Goal: Book appointment/travel/reservation

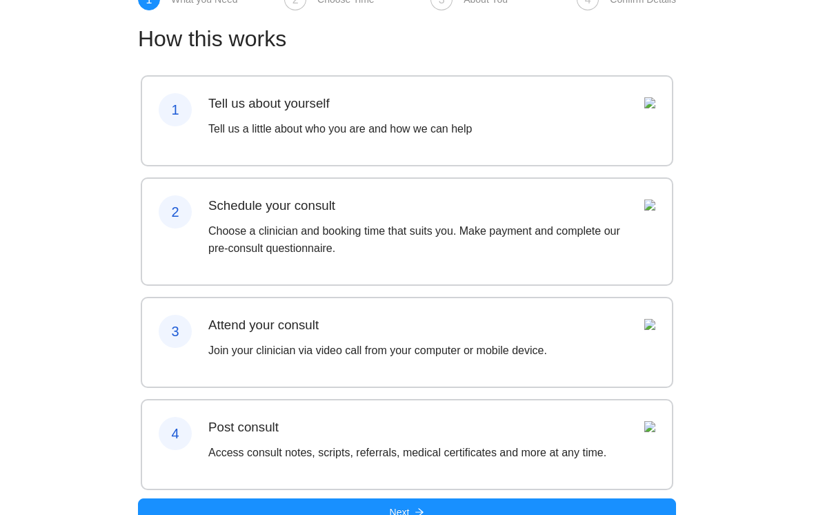
click at [569, 472] on div "Post consult Access consult notes, scripts, referrals, medical certificates and…" at bounding box center [407, 444] width 398 height 55
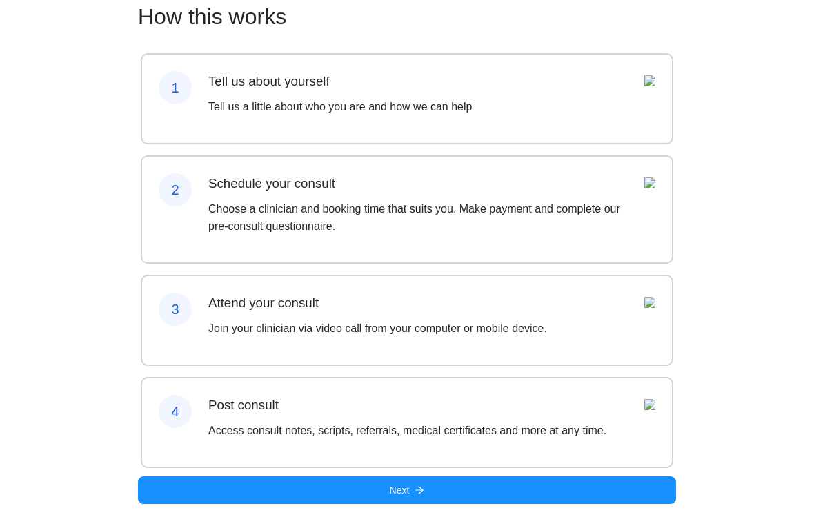
scroll to position [103, 0]
click at [615, 502] on button "Next" at bounding box center [407, 490] width 538 height 28
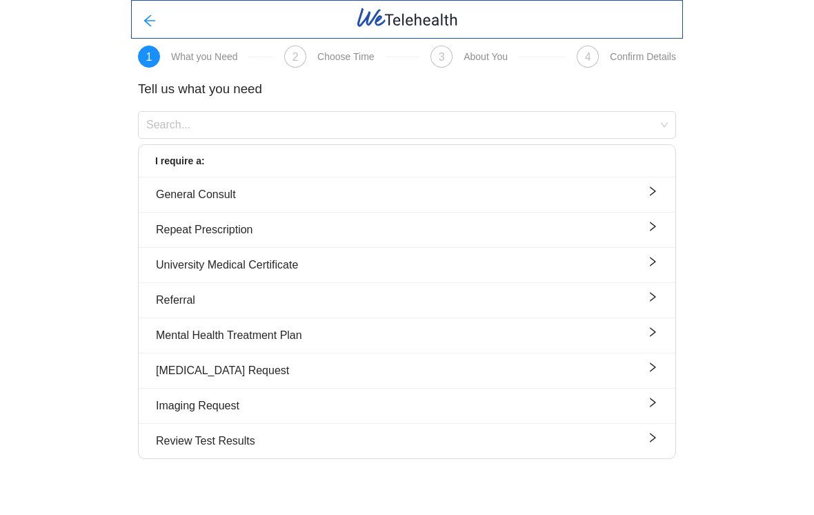
click at [571, 277] on button "University Medical Certificate" at bounding box center [407, 265] width 537 height 35
click at [649, 268] on span "right" at bounding box center [652, 264] width 11 height 17
click at [498, 219] on button "Repeat Prescription" at bounding box center [407, 230] width 537 height 35
click at [479, 279] on button "University Medical Certificate" at bounding box center [407, 265] width 537 height 35
click at [500, 277] on button "University Medical Certificate" at bounding box center [407, 265] width 537 height 35
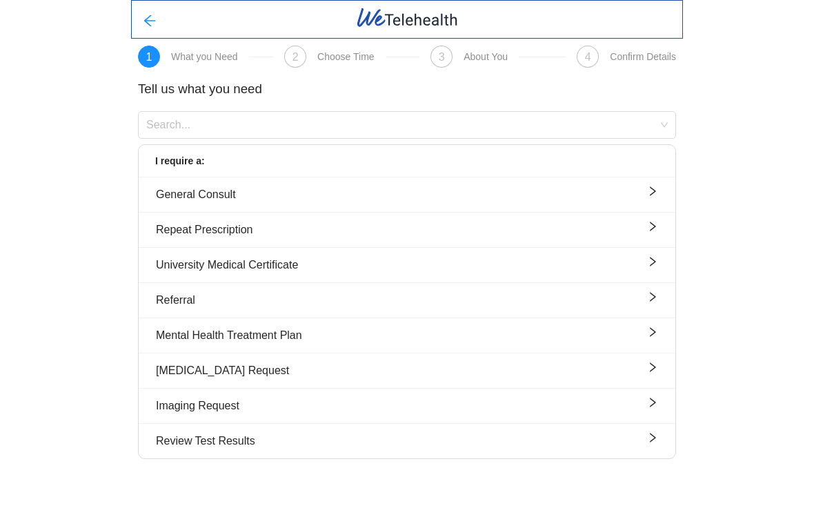
click at [654, 266] on icon "right" at bounding box center [652, 261] width 11 height 11
click at [279, 264] on div "University Medical Certificate" at bounding box center [407, 264] width 502 height 17
click at [577, 149] on div "I require a:" at bounding box center [407, 161] width 537 height 32
click at [464, 274] on button "University Medical Certificate" at bounding box center [407, 265] width 537 height 35
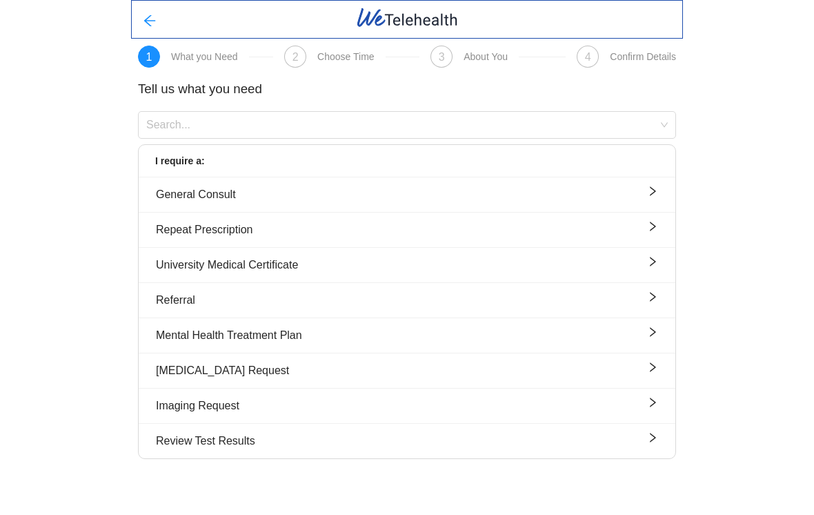
click at [533, 273] on div "University Medical Certificate" at bounding box center [407, 264] width 502 height 17
click at [532, 273] on div "University Medical Certificate" at bounding box center [407, 264] width 502 height 17
click at [541, 262] on div "University Medical Certificate" at bounding box center [407, 264] width 502 height 17
click at [641, 255] on button "University Medical Certificate" at bounding box center [407, 265] width 537 height 35
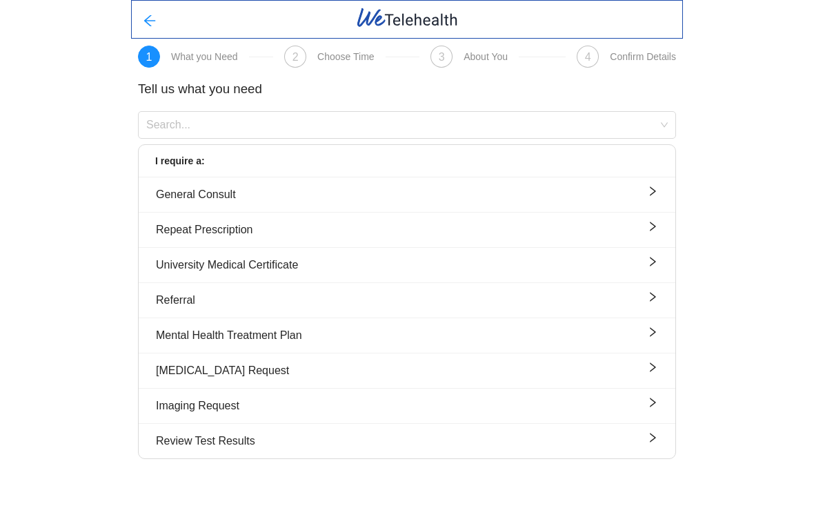
click at [405, 277] on button "University Medical Certificate" at bounding box center [407, 265] width 537 height 35
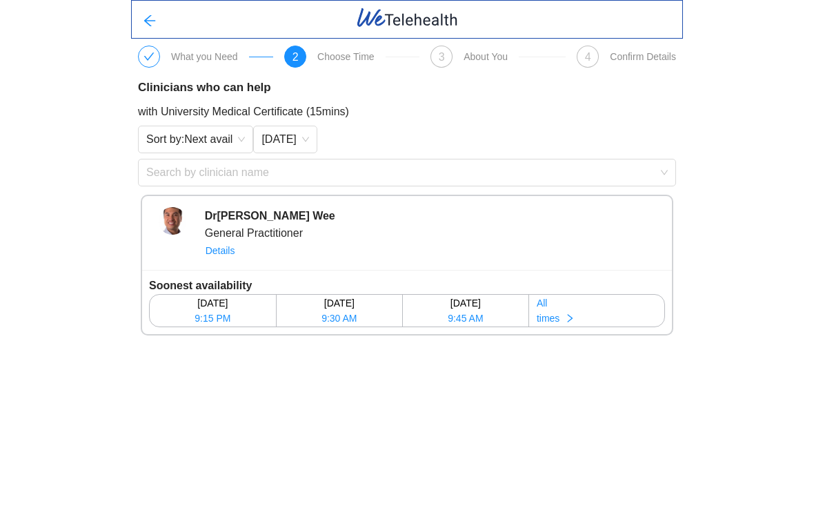
click at [567, 324] on button "All times" at bounding box center [596, 311] width 135 height 32
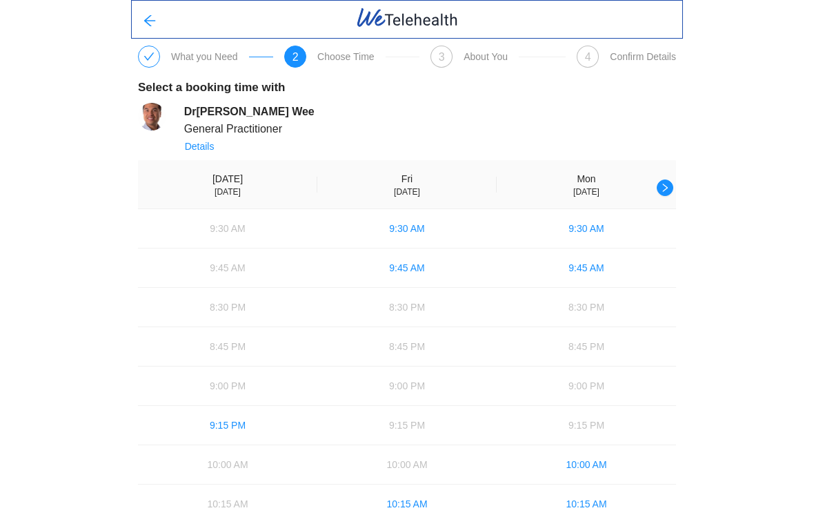
click at [667, 189] on icon "right" at bounding box center [665, 188] width 10 height 10
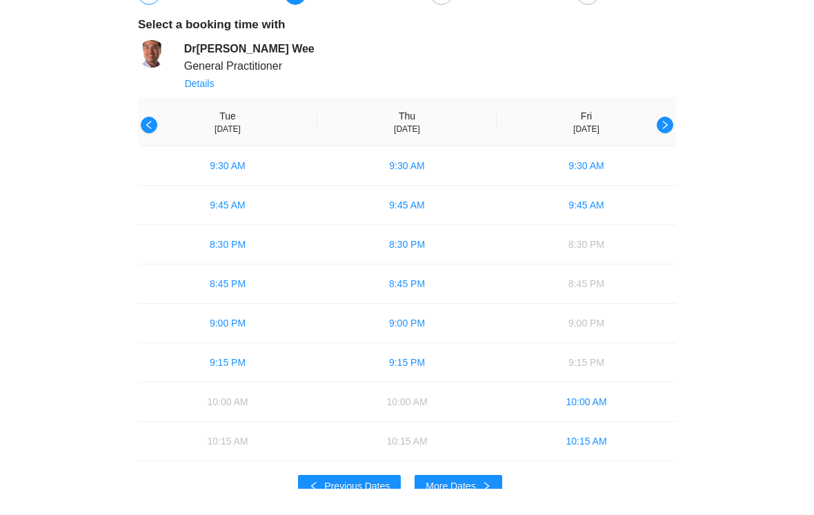
scroll to position [35, 0]
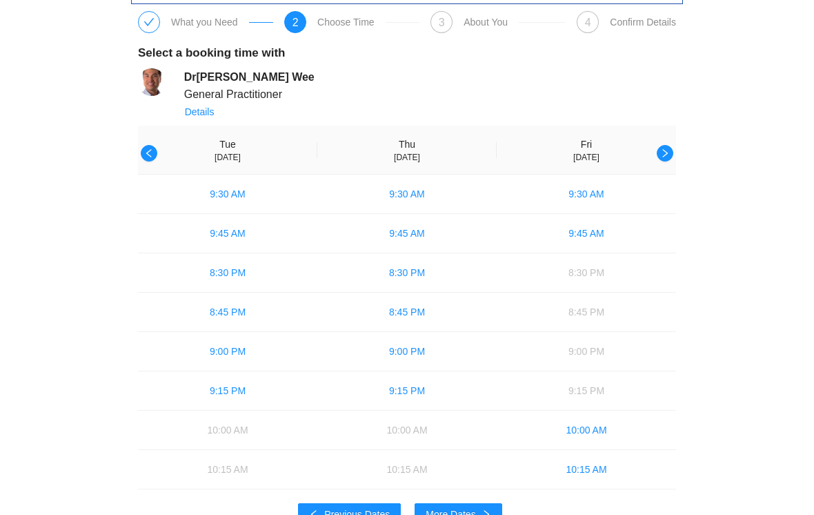
click at [142, 148] on button "button" at bounding box center [149, 153] width 17 height 17
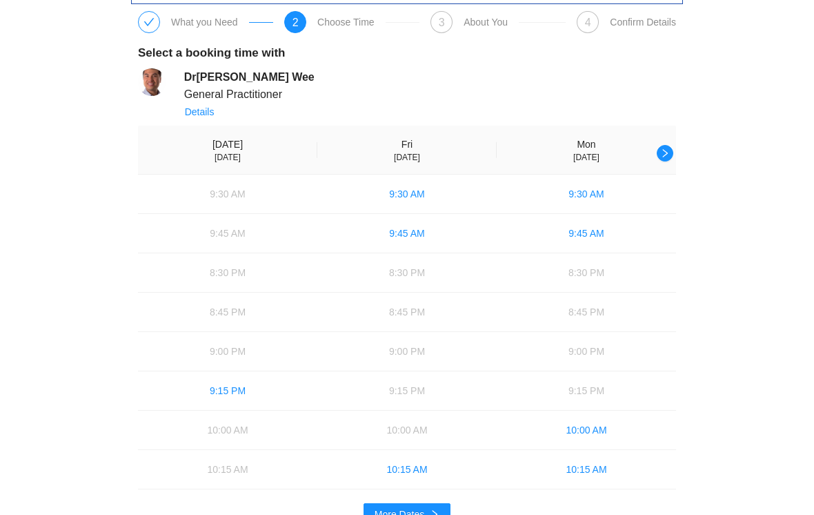
click at [665, 147] on button "button" at bounding box center [665, 153] width 17 height 17
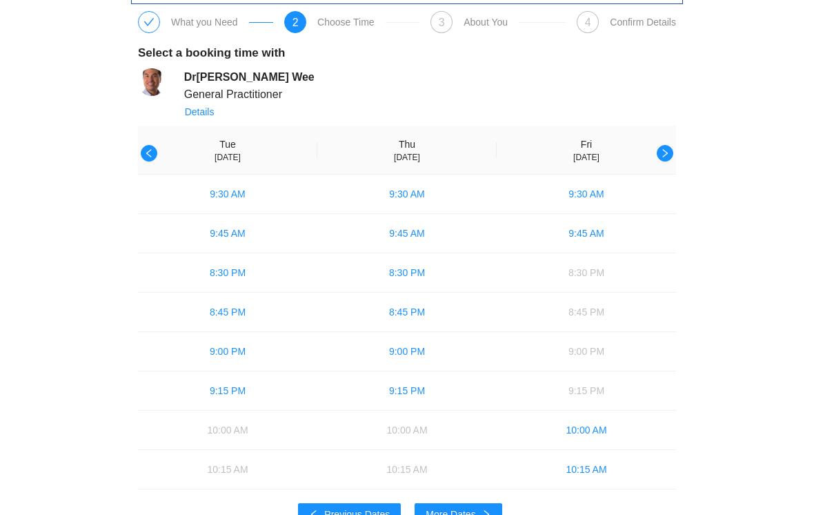
click at [240, 197] on span "9:30 AM" at bounding box center [227, 193] width 35 height 15
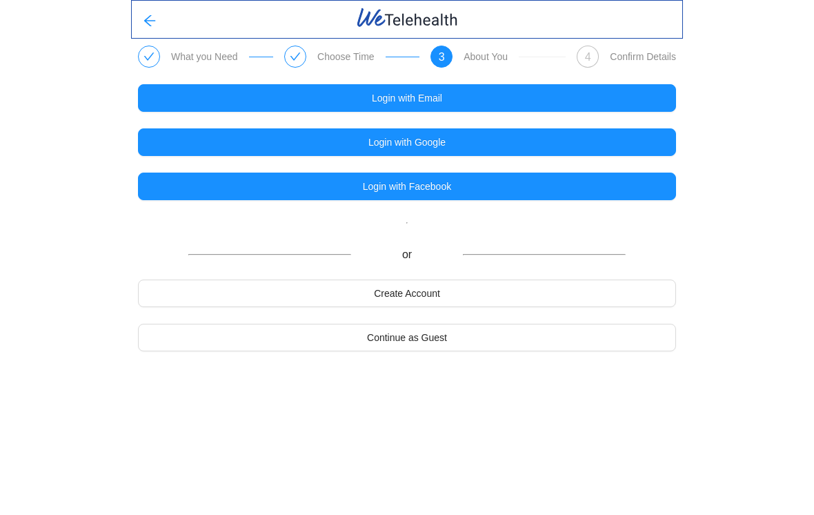
click at [490, 299] on button "Create Account" at bounding box center [407, 293] width 538 height 28
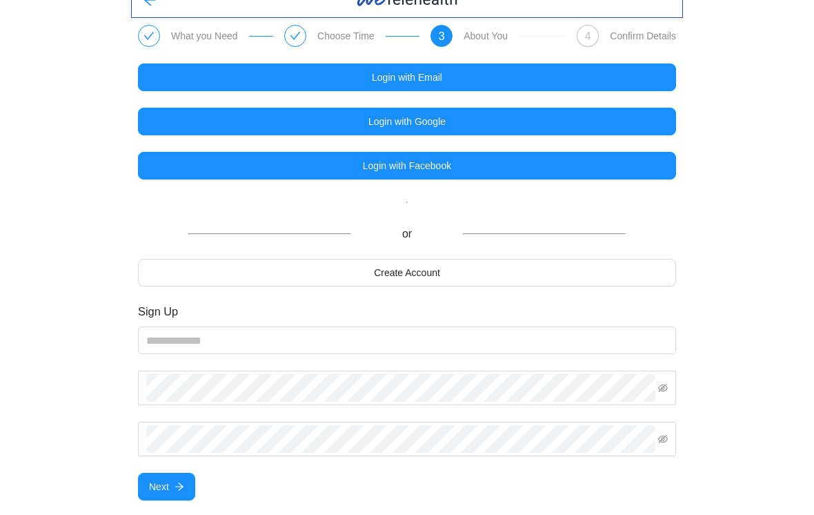
scroll to position [40, 0]
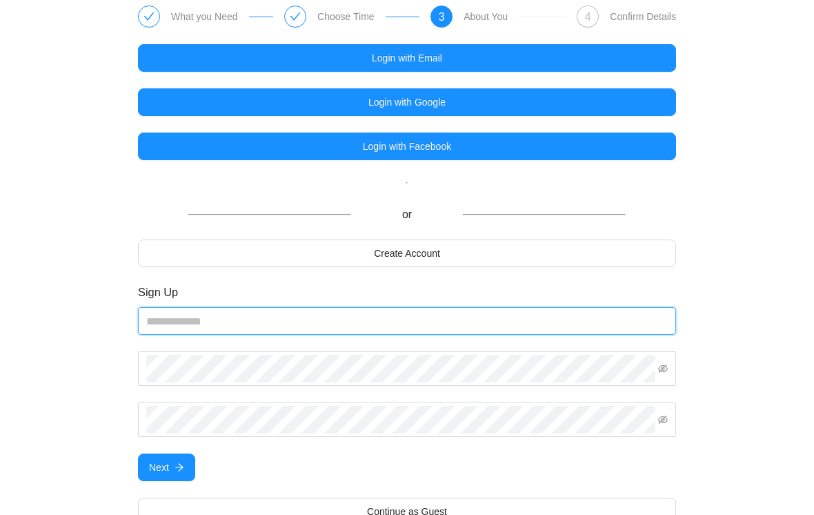
click at [452, 323] on input "email" at bounding box center [407, 321] width 538 height 28
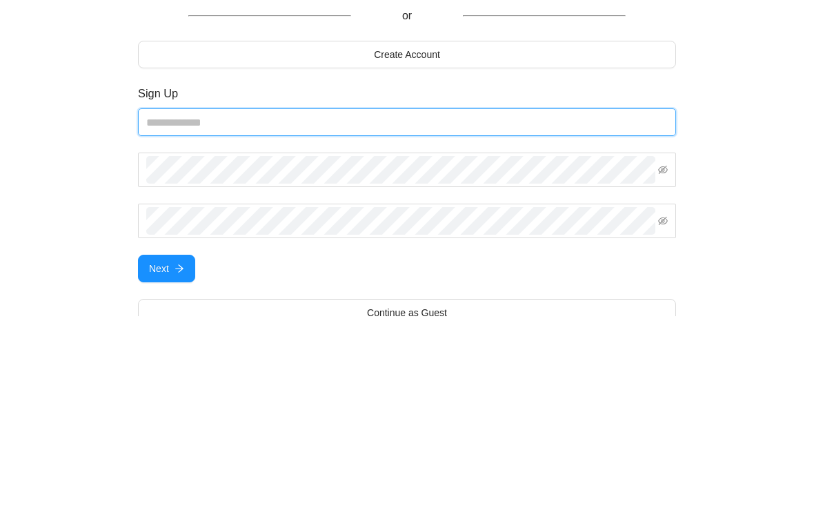
type input "**********"
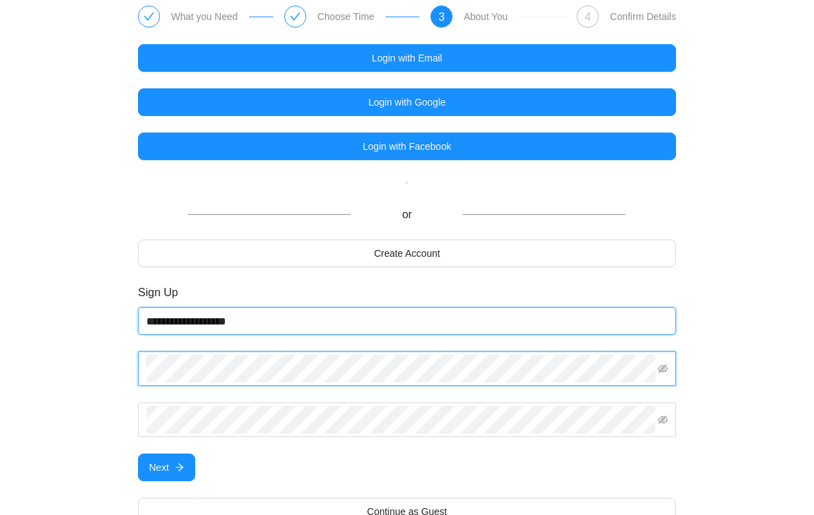
click at [496, 319] on input "**********" at bounding box center [407, 321] width 538 height 28
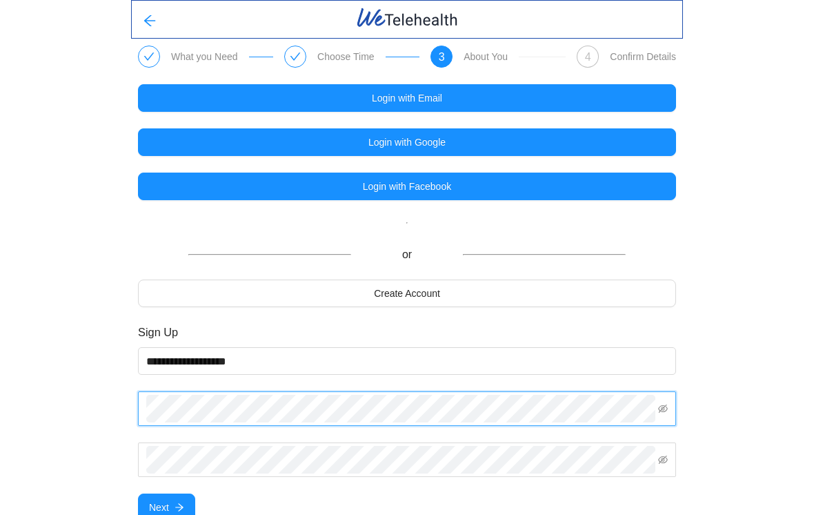
scroll to position [6, 0]
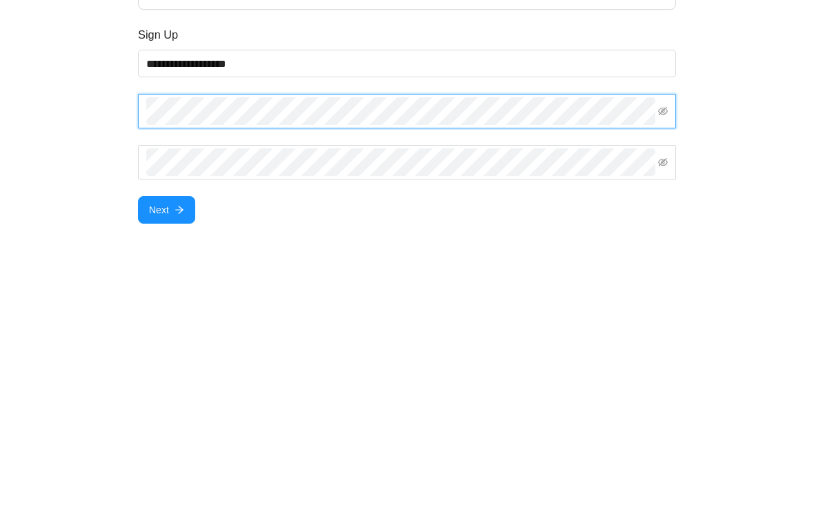
click at [665, 402] on icon "eye-invisible" at bounding box center [663, 403] width 3 height 3
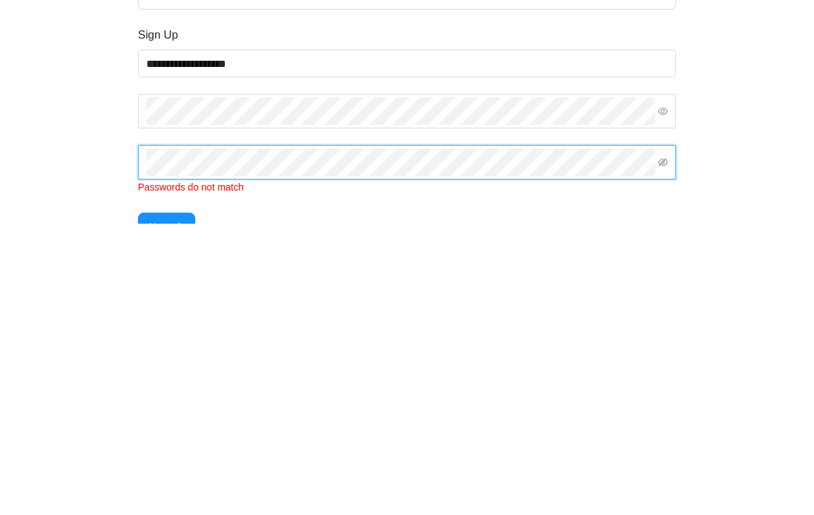
click at [664, 449] on icon "eye-invisible" at bounding box center [663, 454] width 10 height 10
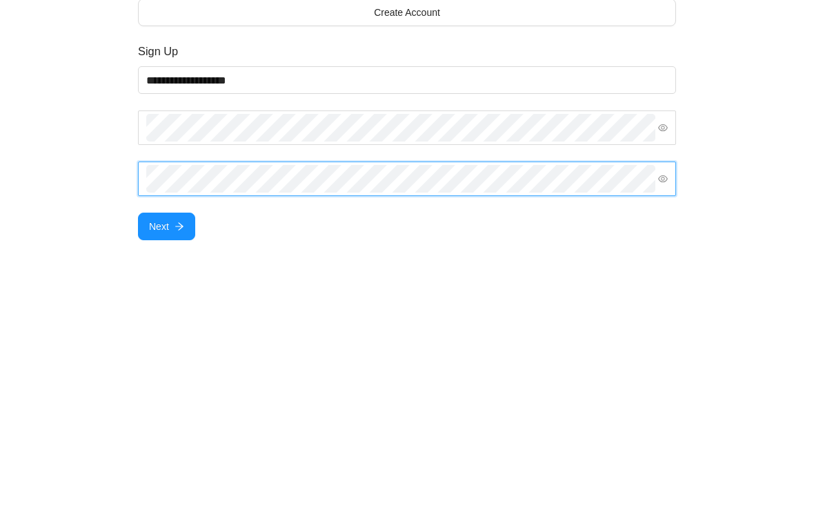
scroll to position [61, 0]
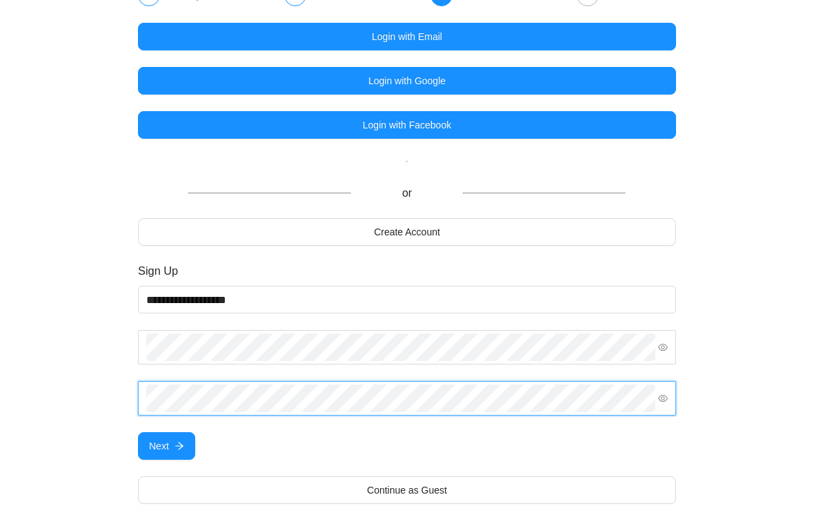
click at [150, 435] on button "Next" at bounding box center [166, 446] width 57 height 28
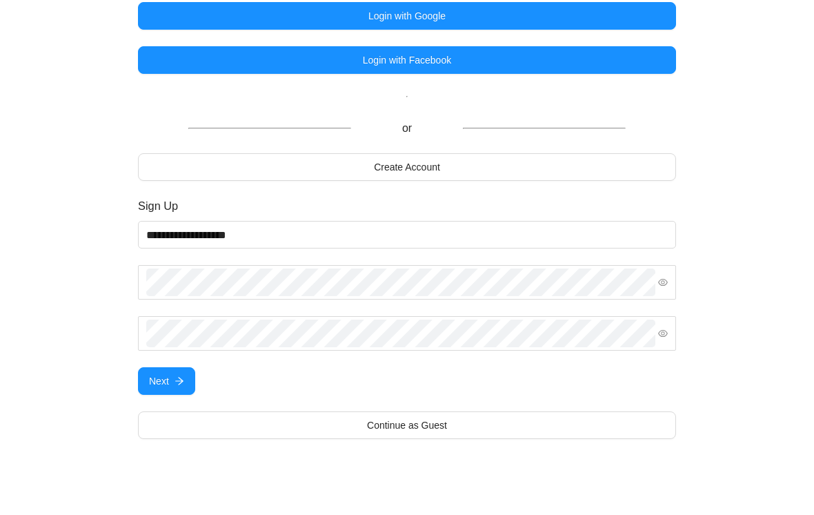
scroll to position [0, 0]
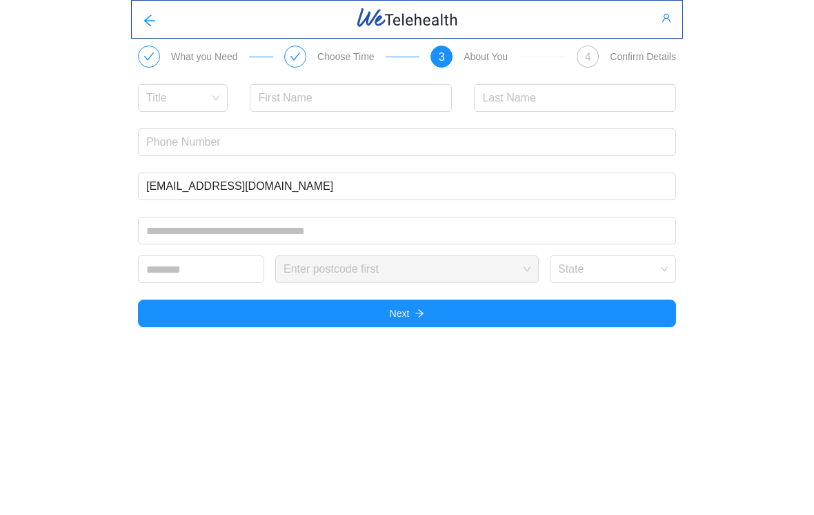
click at [217, 113] on div "Title" at bounding box center [183, 106] width 90 height 44
click at [146, 106] on span at bounding box center [177, 98] width 63 height 26
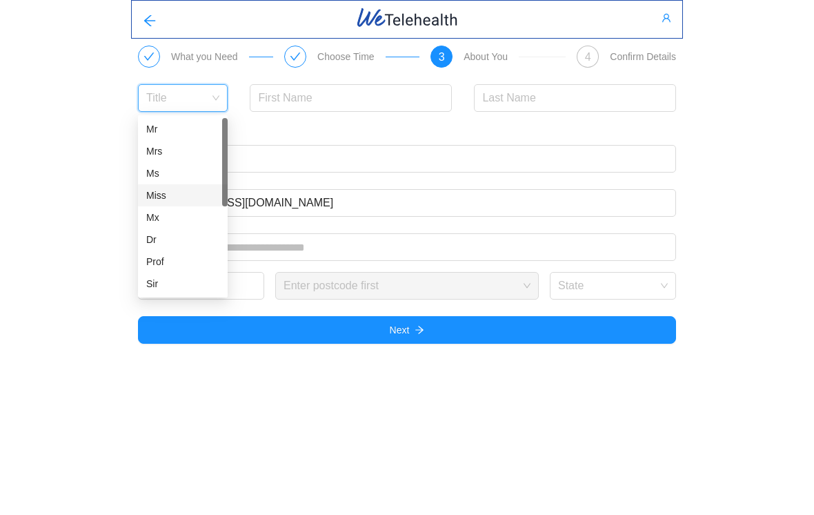
click at [153, 197] on div "Miss" at bounding box center [182, 195] width 73 height 15
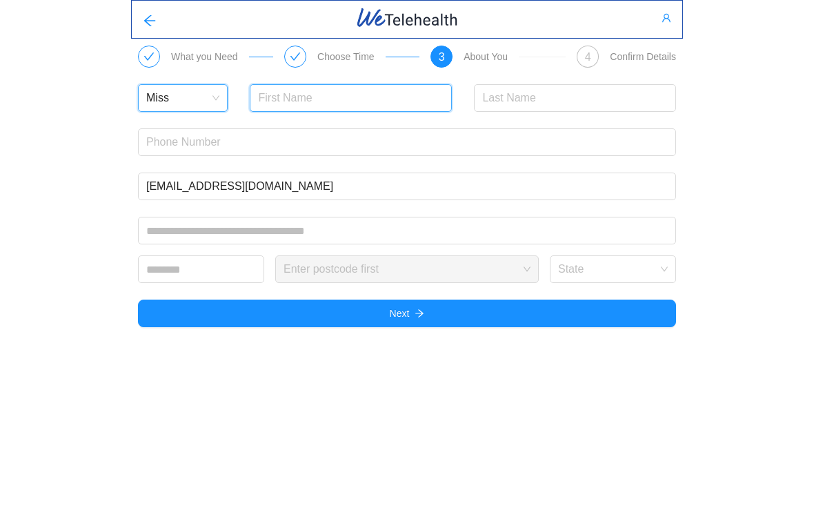
click at [337, 91] on input "text" at bounding box center [351, 98] width 202 height 28
type input "Buying"
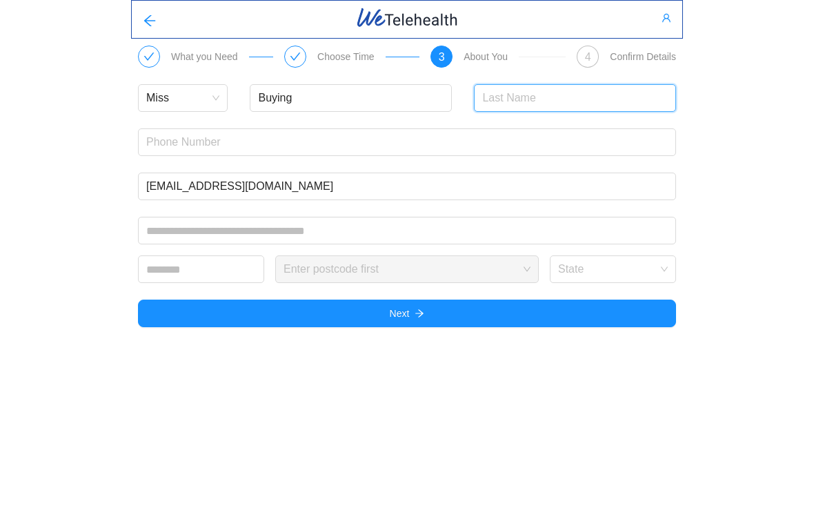
click at [613, 85] on input "text" at bounding box center [575, 98] width 202 height 28
type input "Zuo"
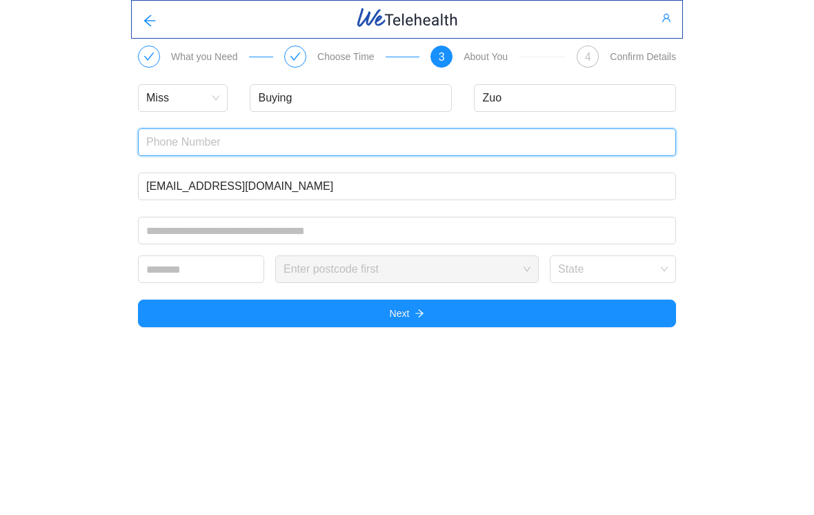
click at [609, 132] on input "text" at bounding box center [407, 142] width 538 height 28
type input "18188191133"
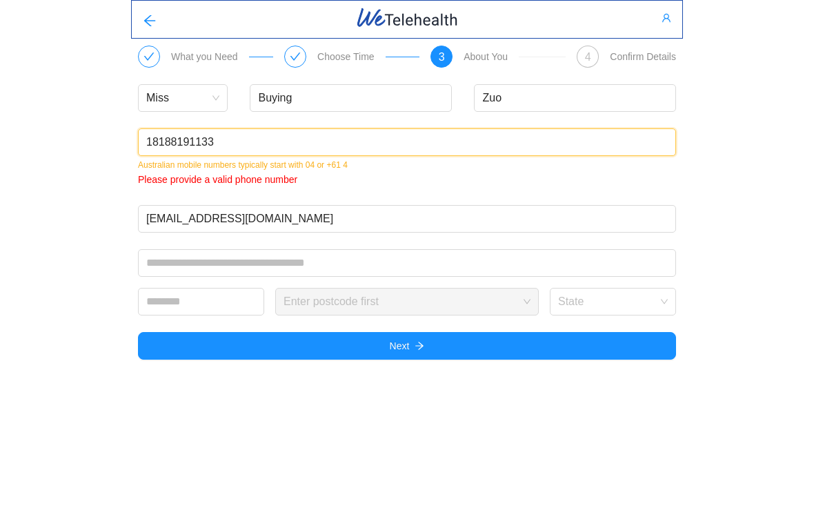
click at [580, 131] on input "18188191133" at bounding box center [407, 142] width 538 height 28
click at [153, 145] on input "18188191133" at bounding box center [407, 142] width 538 height 28
click at [152, 144] on input "18188191133" at bounding box center [407, 142] width 538 height 28
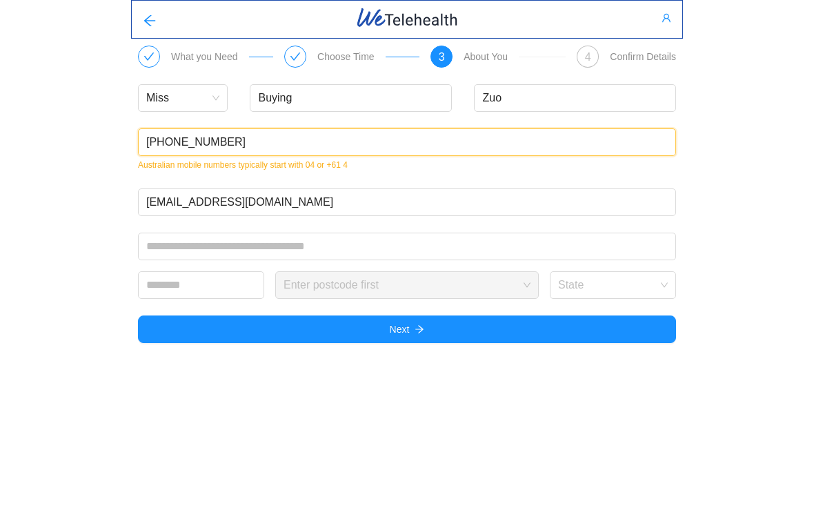
type input "+86 18188191133"
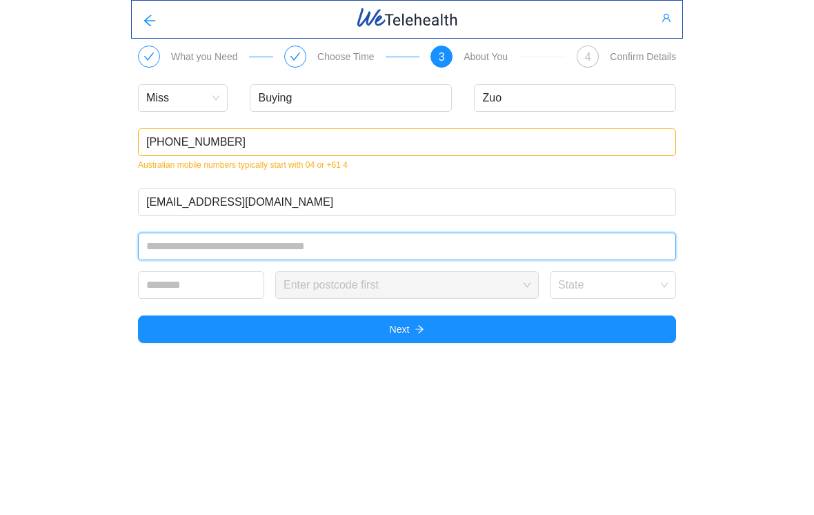
click at [157, 244] on input "text" at bounding box center [407, 247] width 538 height 28
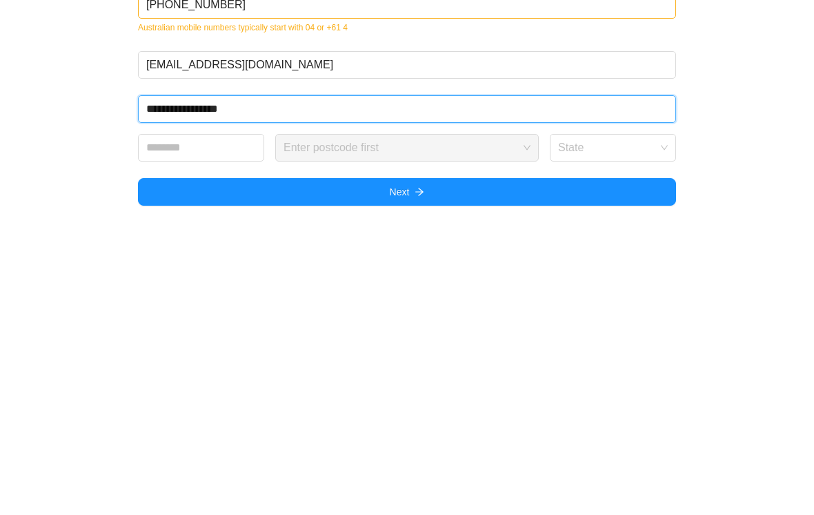
type input "**********"
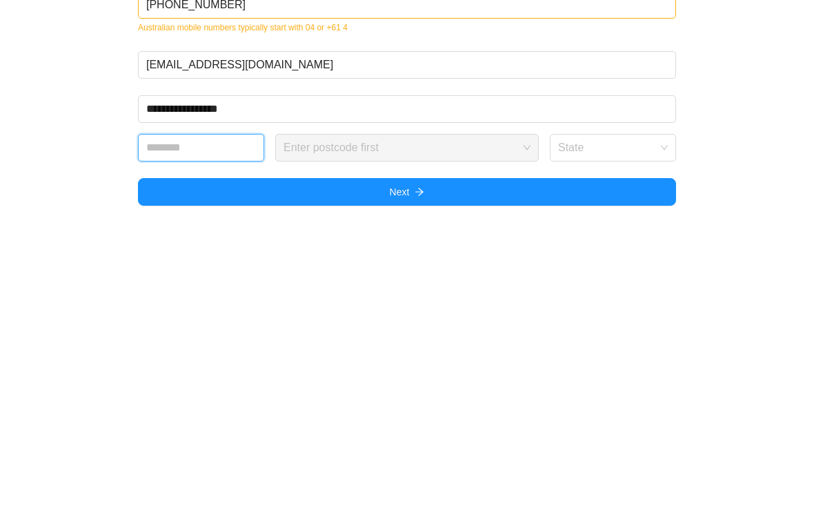
click at [142, 271] on input "text" at bounding box center [201, 285] width 126 height 28
type input "****"
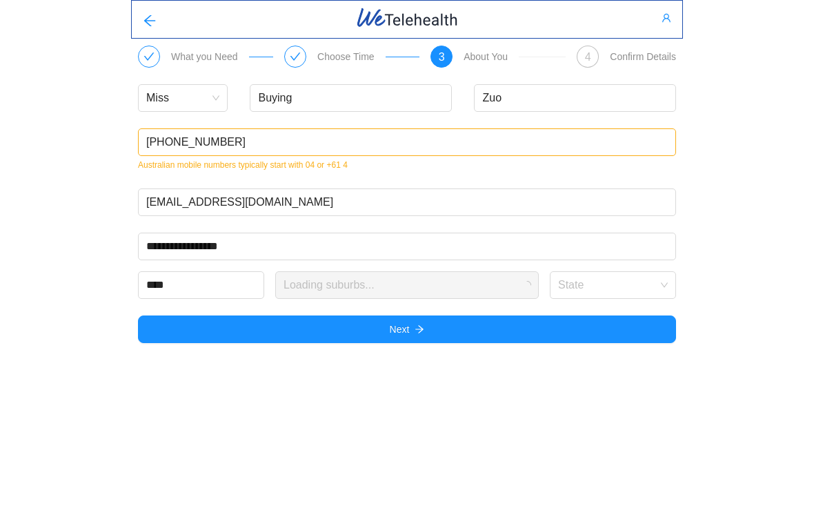
click at [644, 287] on input "search" at bounding box center [608, 282] width 100 height 21
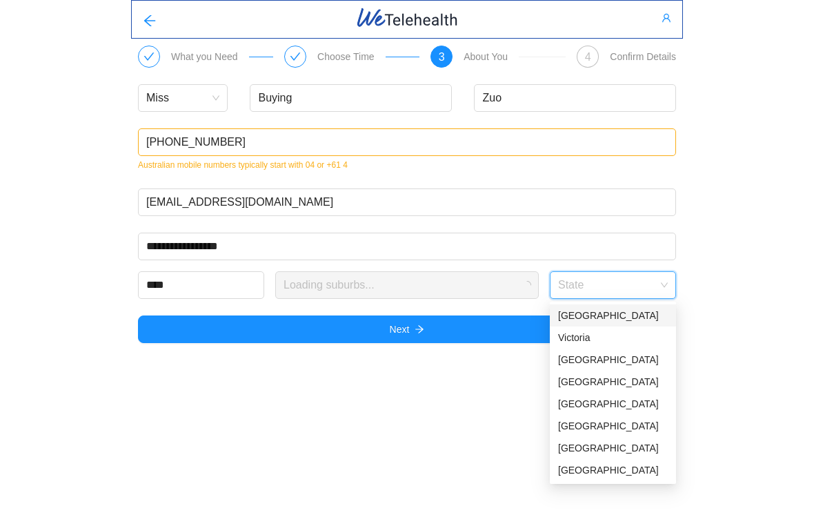
click at [627, 357] on div "Queensland" at bounding box center [613, 359] width 110 height 15
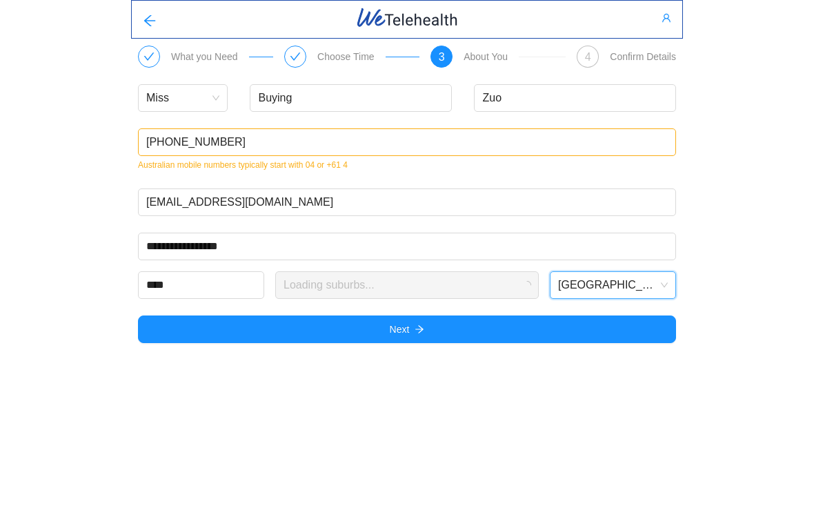
click at [531, 268] on div "**********" at bounding box center [406, 266] width 549 height 66
click at [520, 286] on input "search" at bounding box center [402, 282] width 237 height 21
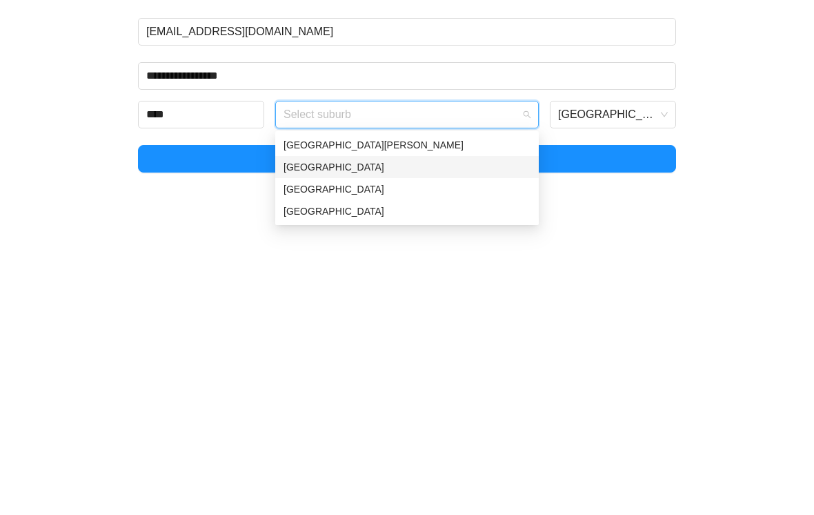
click at [515, 330] on div "South Brisbane" at bounding box center [407, 337] width 247 height 15
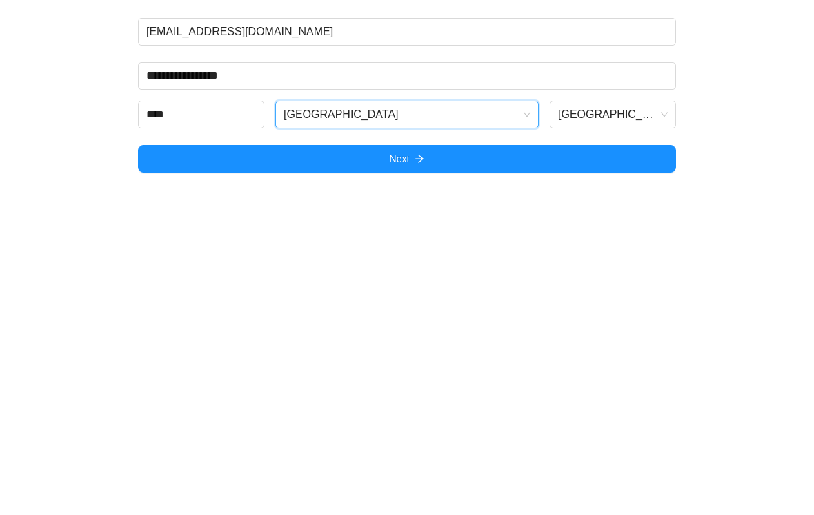
click at [753, 98] on div "**********" at bounding box center [407, 177] width 814 height 354
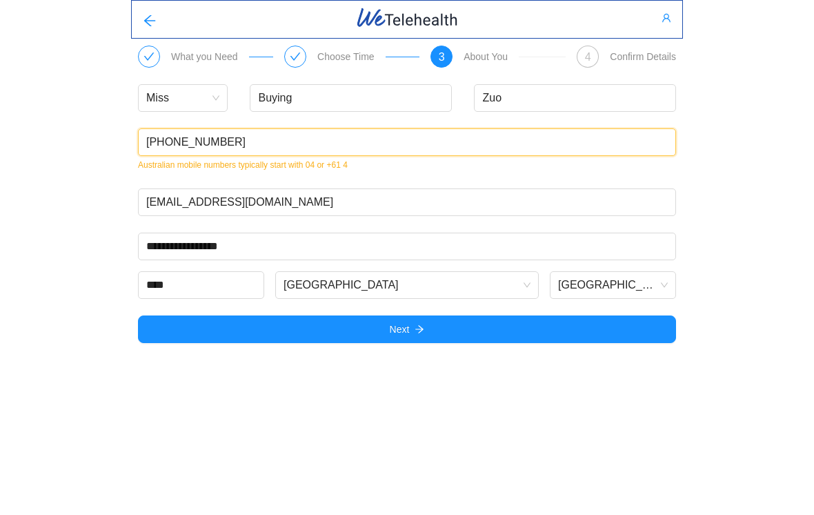
click at [481, 137] on input "+86 18188191133" at bounding box center [407, 142] width 538 height 28
click at [158, 130] on input "+86 18188191133" at bounding box center [407, 142] width 538 height 28
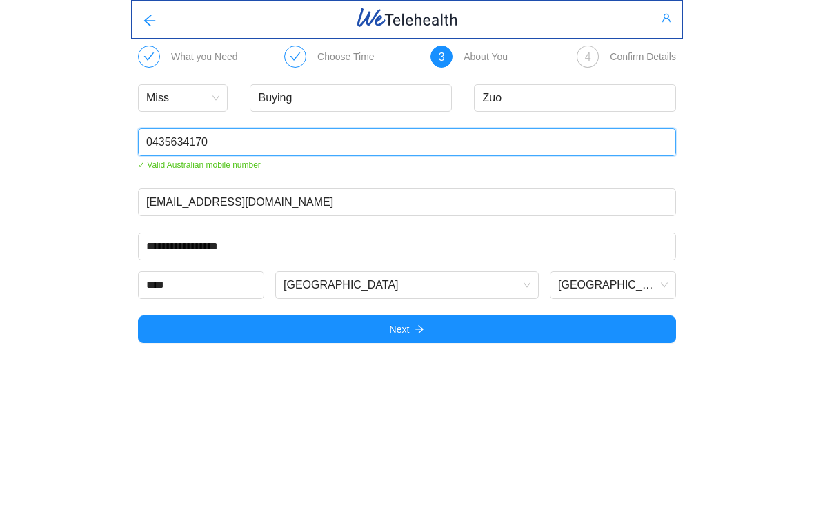
type input "0435634170"
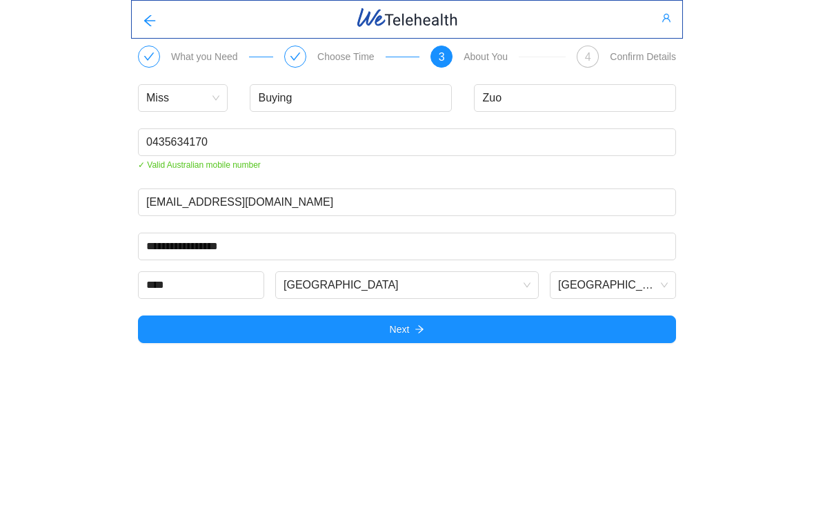
click at [532, 335] on button "Next" at bounding box center [407, 329] width 538 height 28
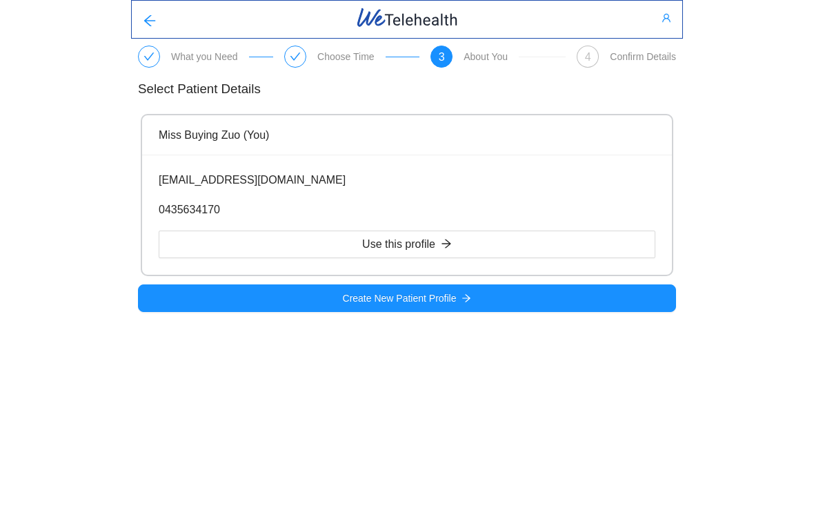
click at [533, 239] on button "Use this profile" at bounding box center [407, 244] width 497 height 28
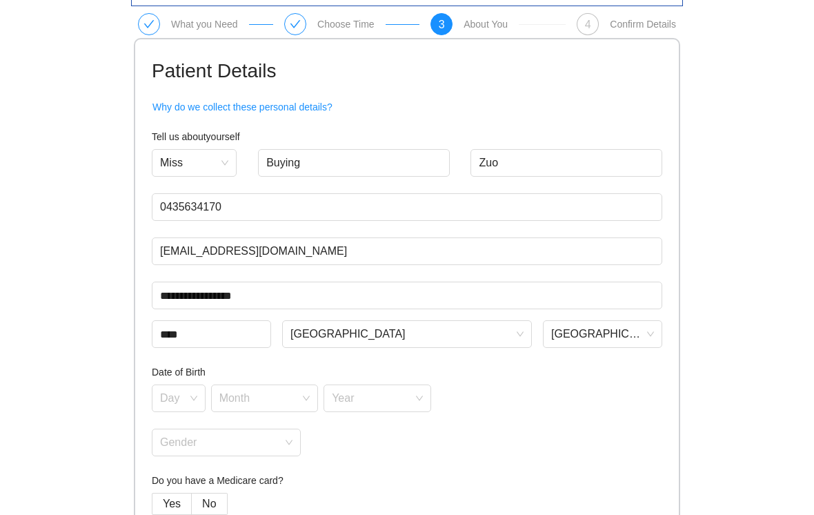
scroll to position [74, 0]
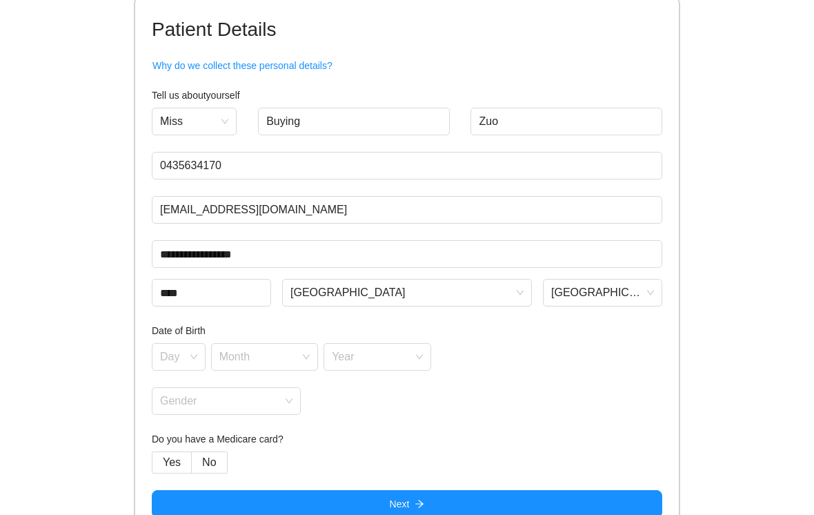
click at [168, 363] on input "search" at bounding box center [174, 354] width 28 height 21
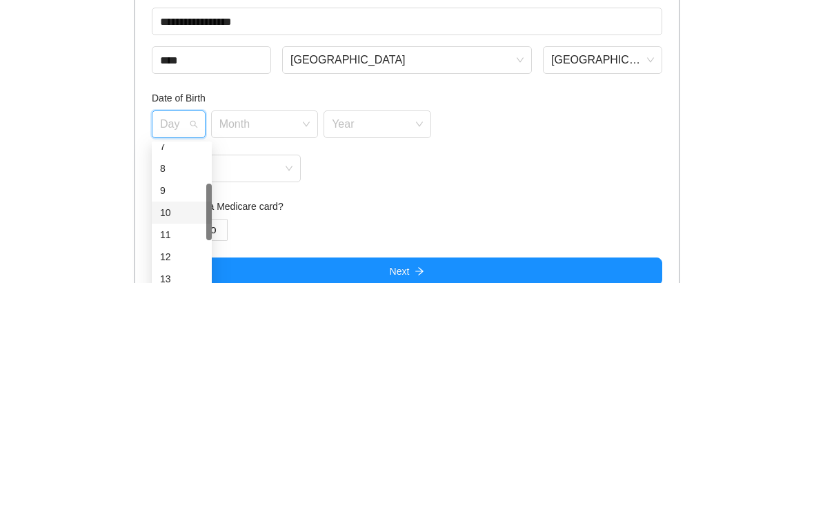
click at [159, 412] on div "9" at bounding box center [182, 423] width 60 height 22
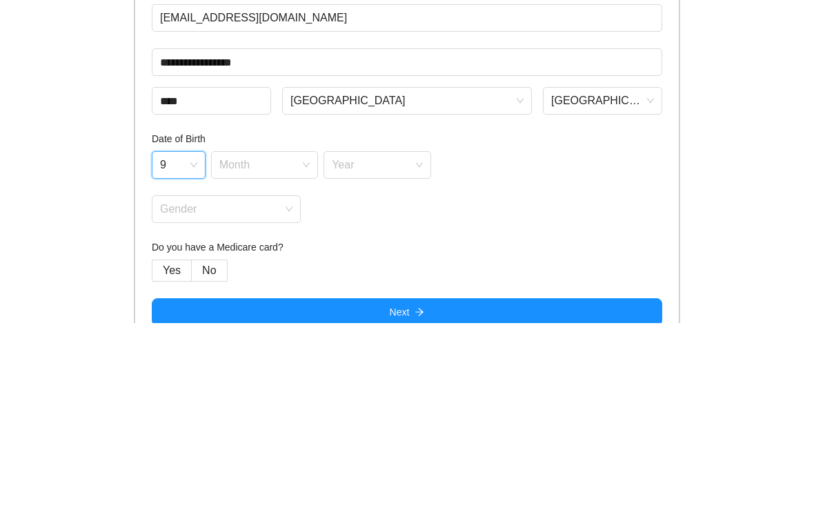
click at [166, 344] on span at bounding box center [174, 357] width 28 height 26
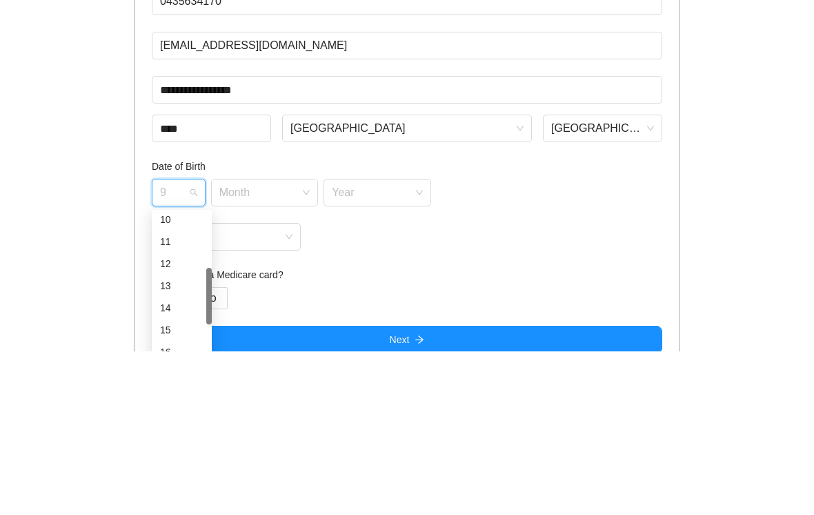
scroll to position [203, 0]
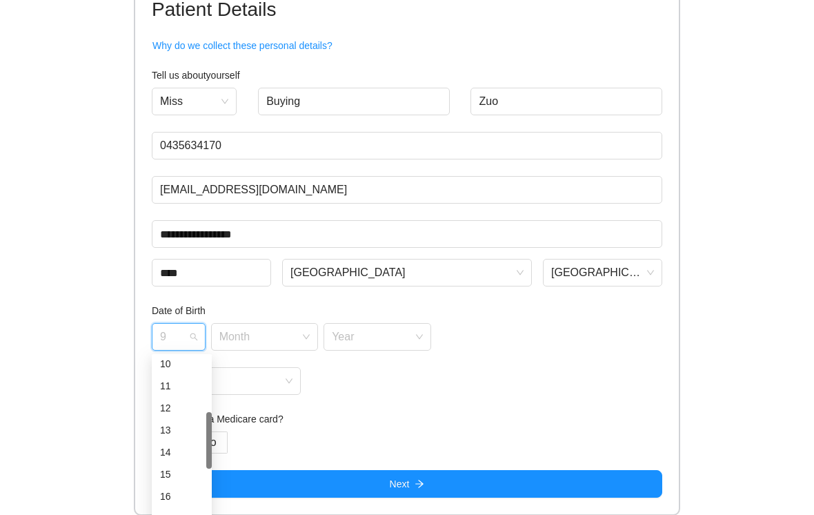
click at [155, 362] on div "10" at bounding box center [182, 364] width 60 height 22
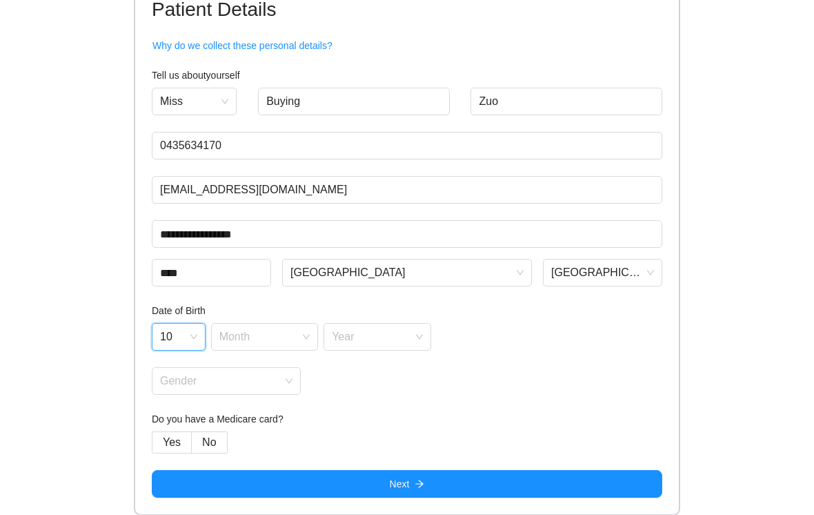
scroll to position [74, 0]
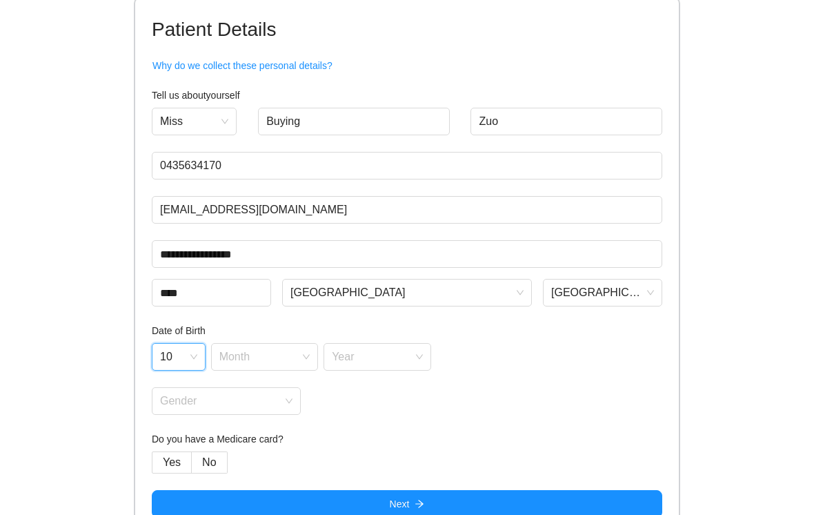
click at [301, 355] on input "search" at bounding box center [259, 354] width 81 height 21
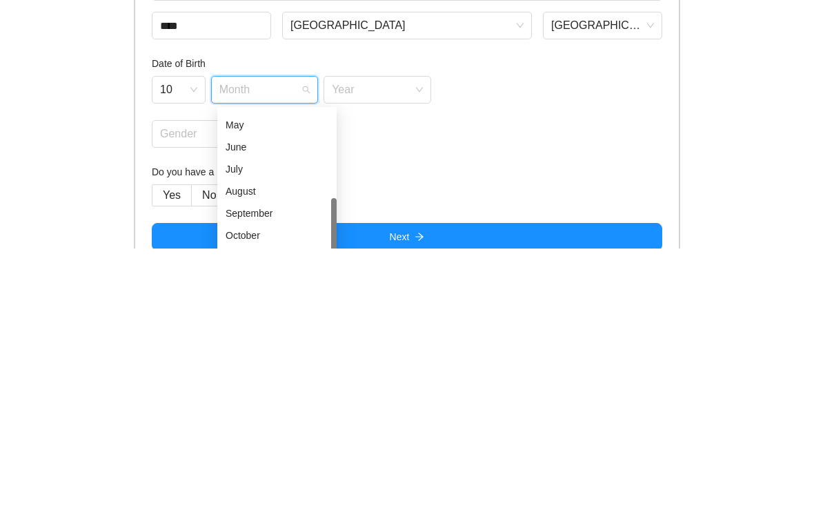
scroll to position [88, 0]
click at [285, 469] on div "September" at bounding box center [277, 476] width 103 height 15
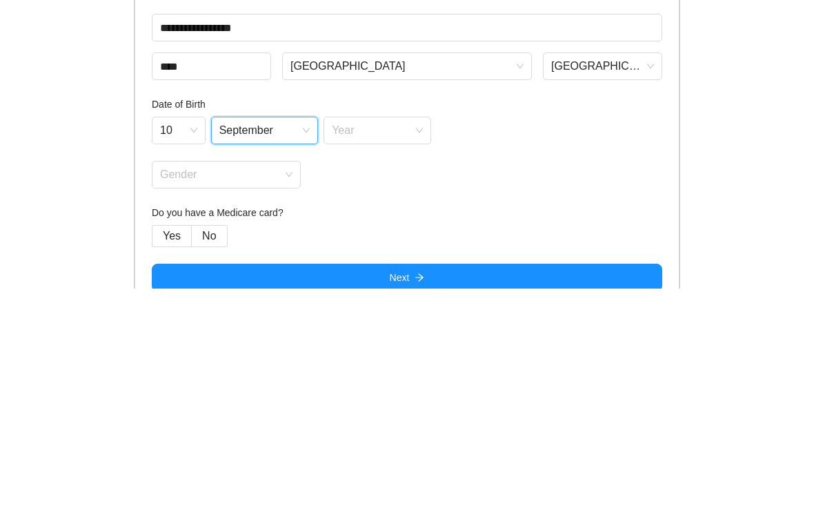
click at [408, 323] on h4 "Date of Birth" at bounding box center [407, 330] width 511 height 15
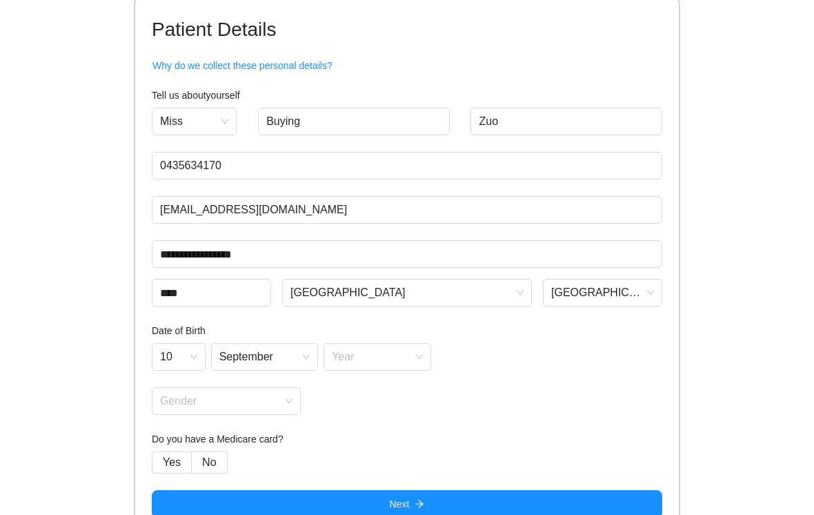
click at [397, 364] on input "search" at bounding box center [372, 354] width 81 height 21
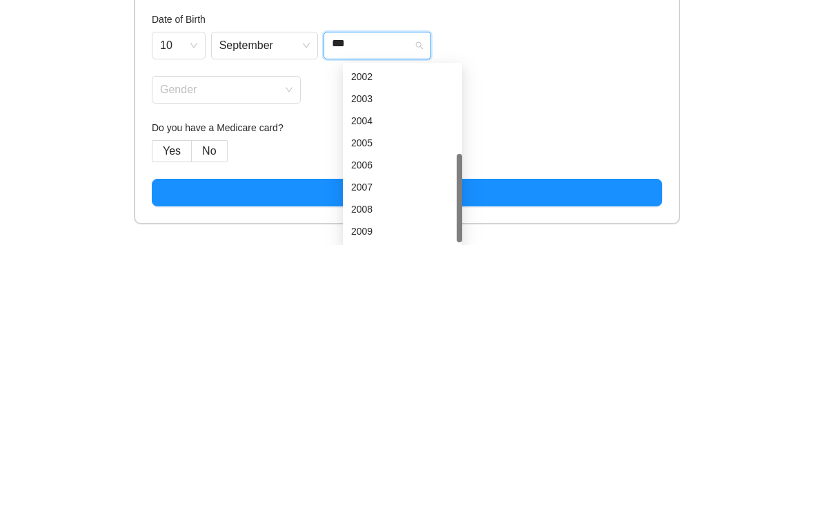
scroll to position [44, 0]
type input "****"
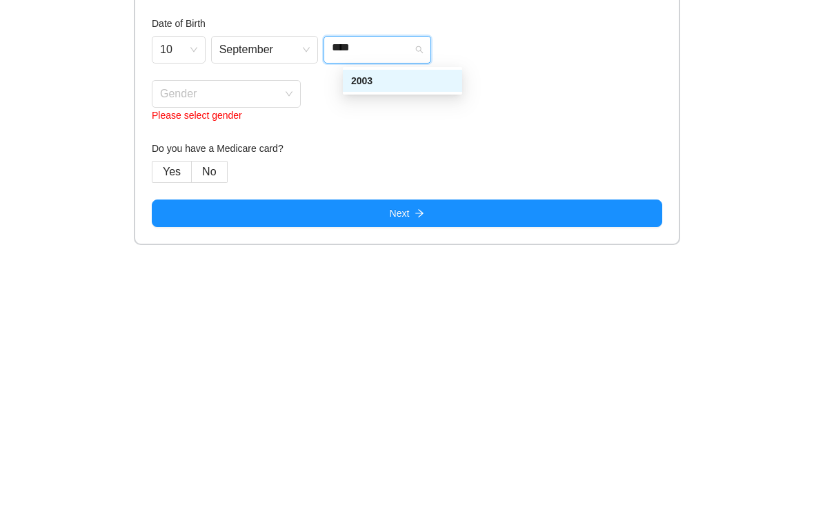
click at [424, 340] on div "2003" at bounding box center [402, 351] width 119 height 22
click at [170, 351] on input "search" at bounding box center [221, 361] width 123 height 21
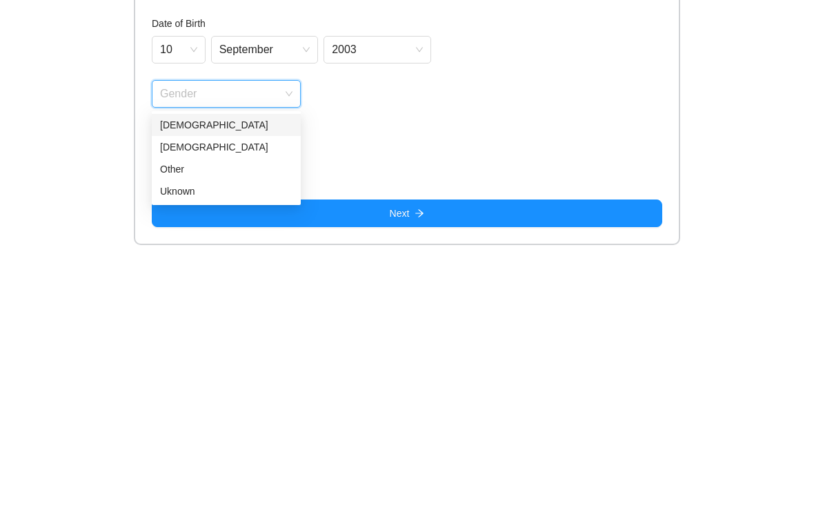
scroll to position [90, 0]
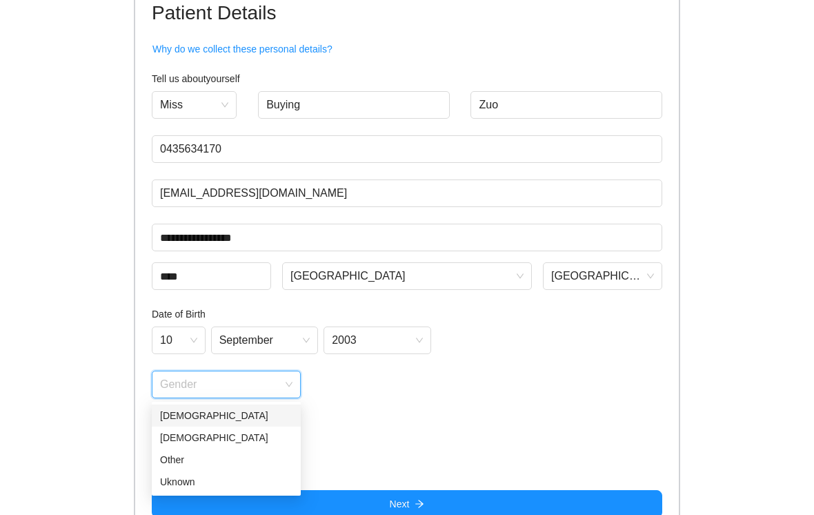
click at [271, 409] on div "Female" at bounding box center [226, 415] width 132 height 15
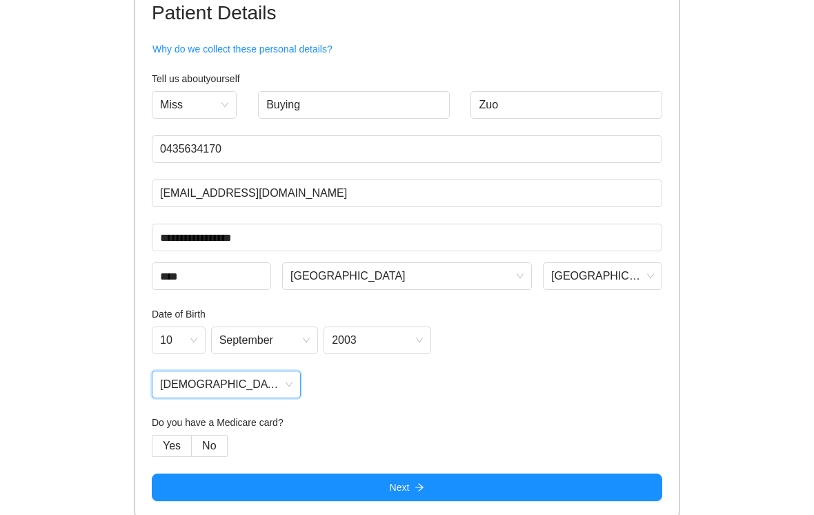
scroll to position [74, 0]
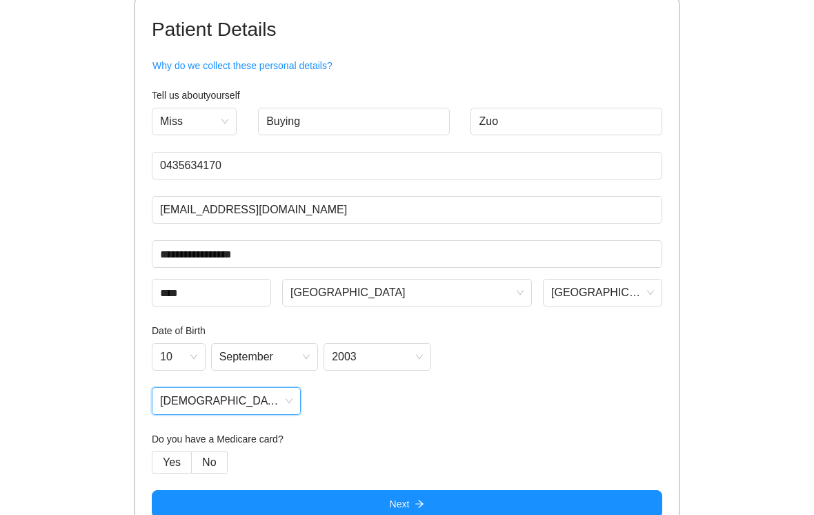
click at [215, 456] on span "No" at bounding box center [209, 462] width 14 height 12
click at [213, 463] on span "No" at bounding box center [209, 462] width 14 height 12
click at [441, 504] on button "Next" at bounding box center [407, 504] width 511 height 28
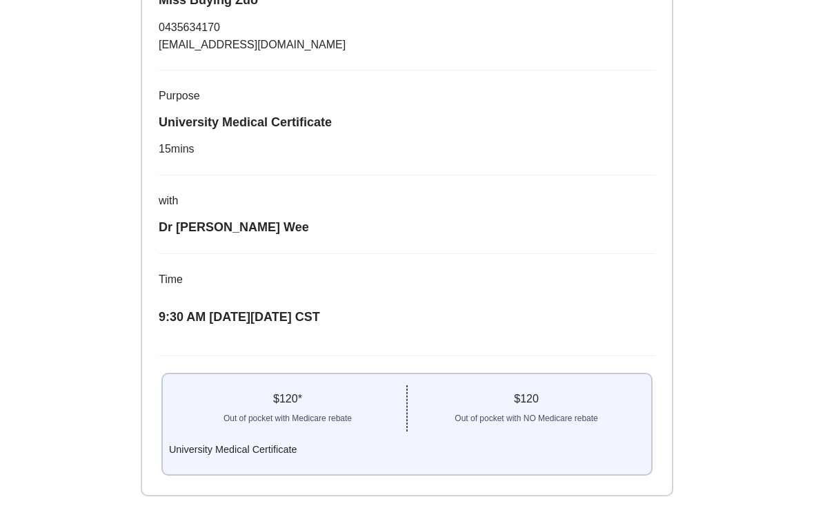
scroll to position [252, 0]
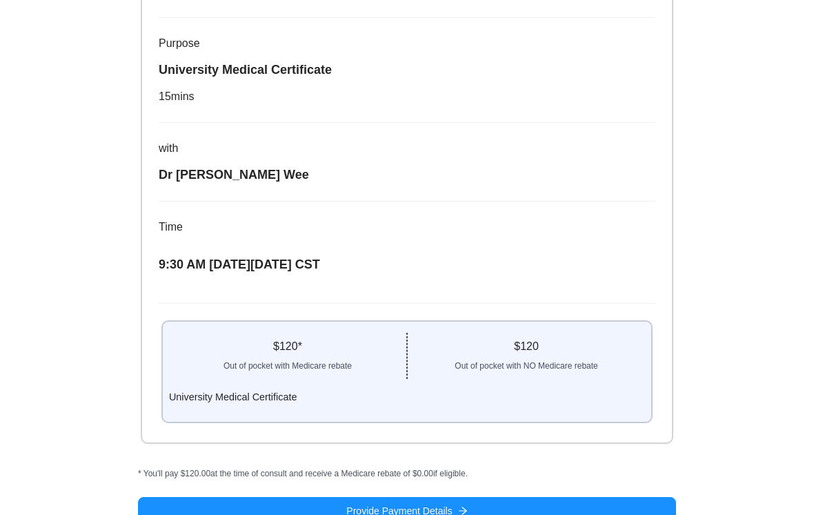
click at [479, 503] on button "Provide Payment Details" at bounding box center [407, 511] width 538 height 28
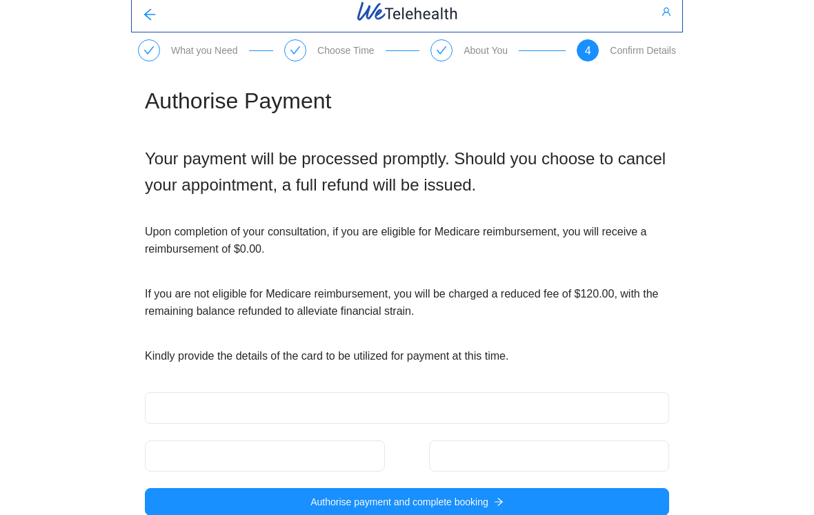
scroll to position [23, 0]
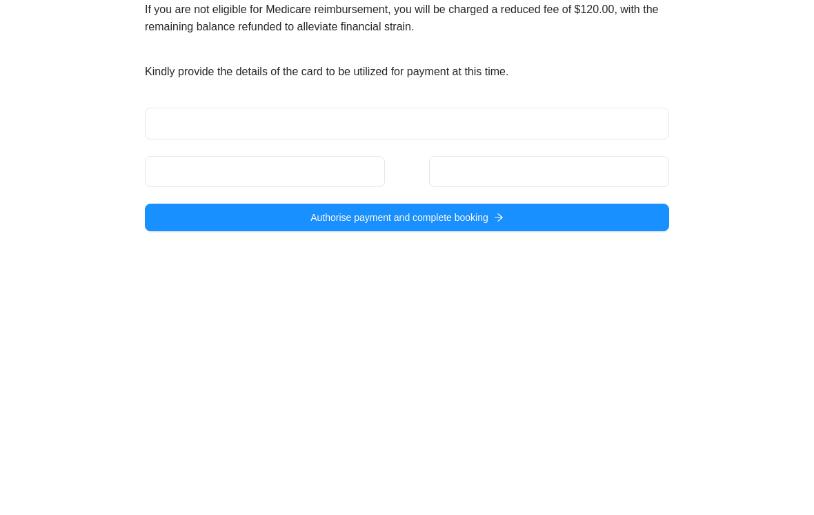
click at [515, 471] on button "Authorise payment and complete booking" at bounding box center [407, 485] width 524 height 28
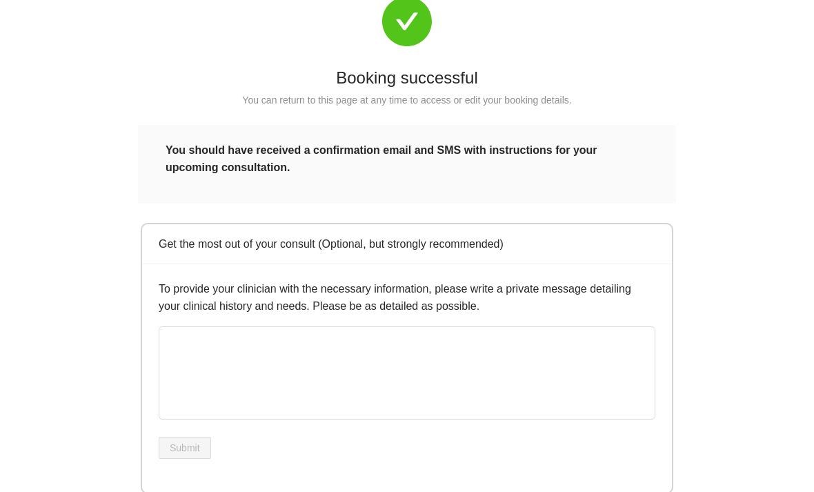
scroll to position [167, 0]
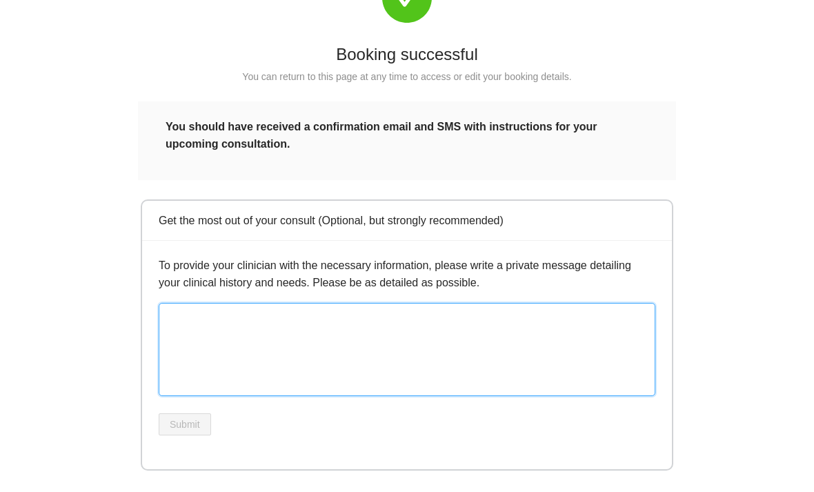
click at [229, 328] on textarea at bounding box center [407, 350] width 497 height 93
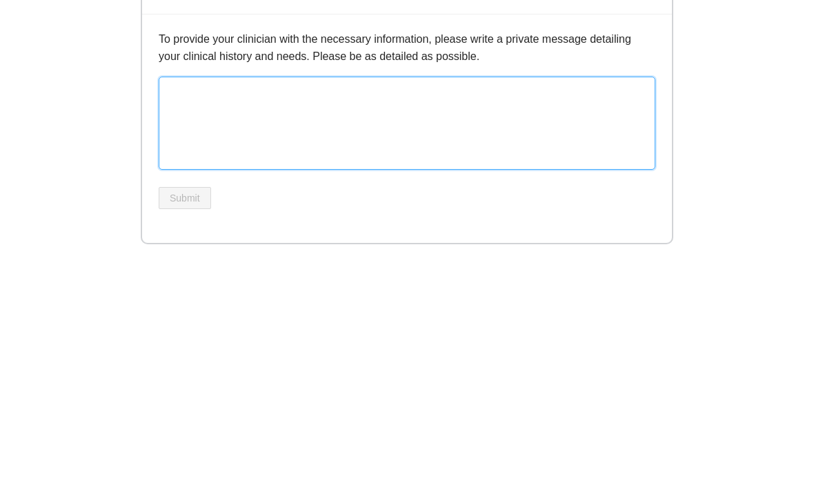
click at [190, 304] on textarea at bounding box center [407, 350] width 497 height 93
paste textarea "**********"
type textarea "**********"
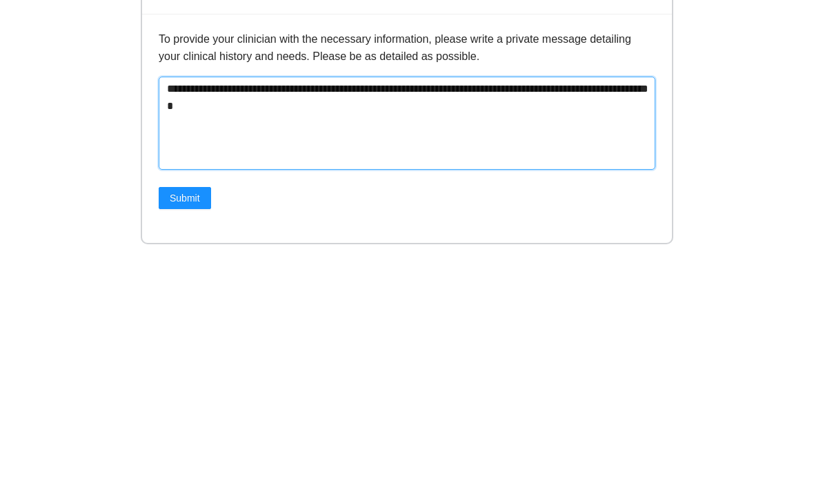
type textarea "**********"
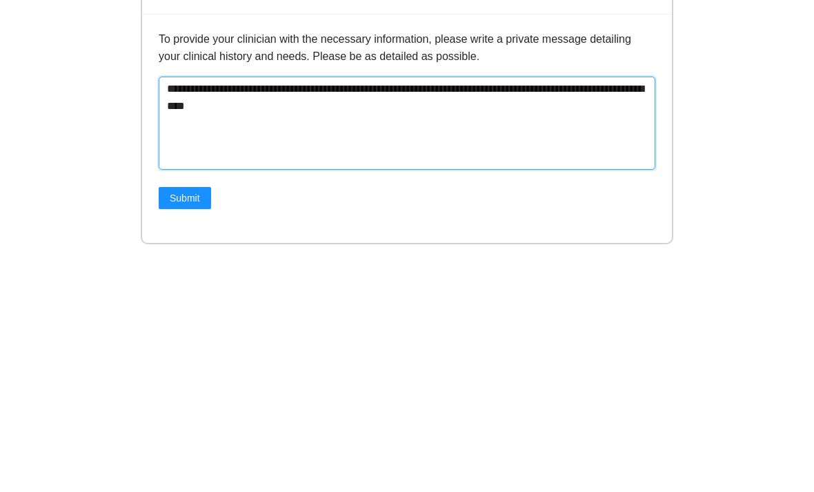
type textarea "**********"
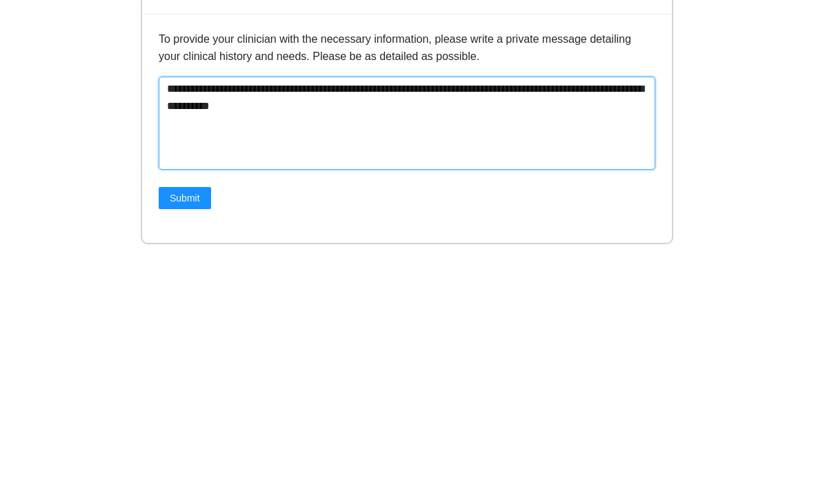
type textarea "**********"
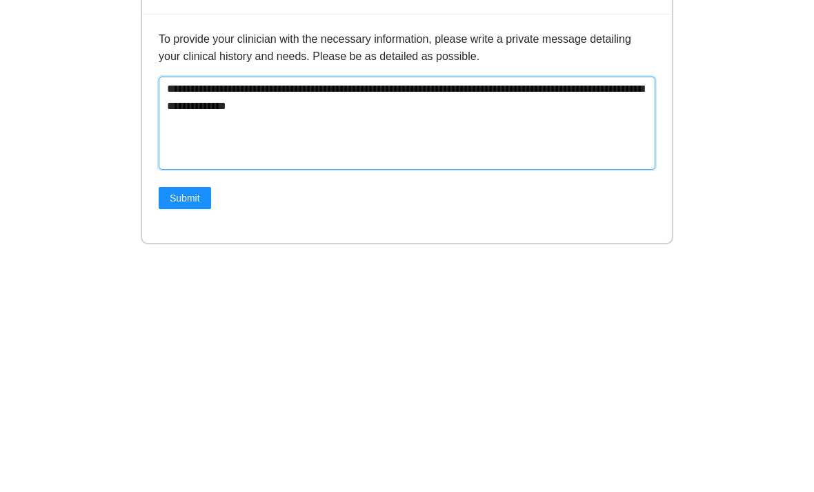
type textarea "**********"
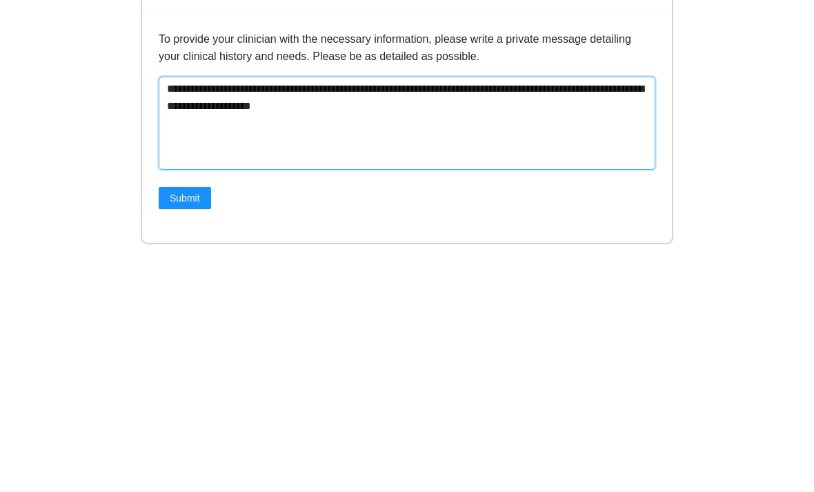
type textarea "**********"
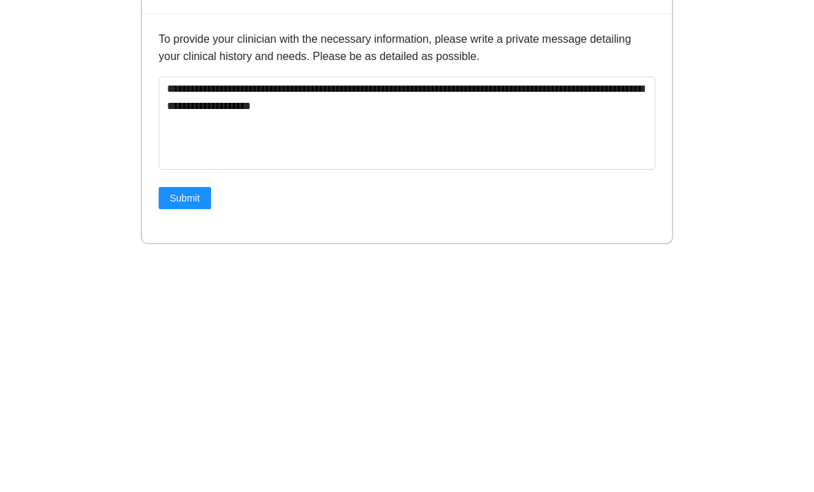
click at [770, 188] on div "**********" at bounding box center [407, 419] width 814 height 1173
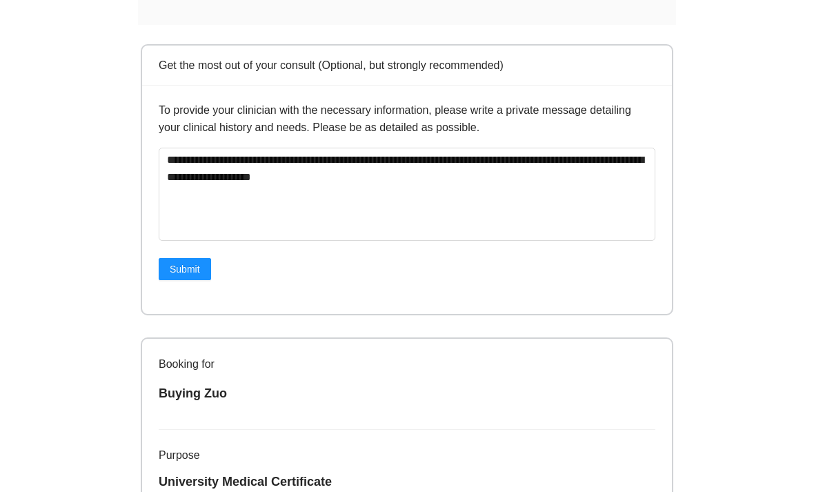
scroll to position [323, 0]
click at [209, 274] on button "Submit" at bounding box center [185, 269] width 52 height 22
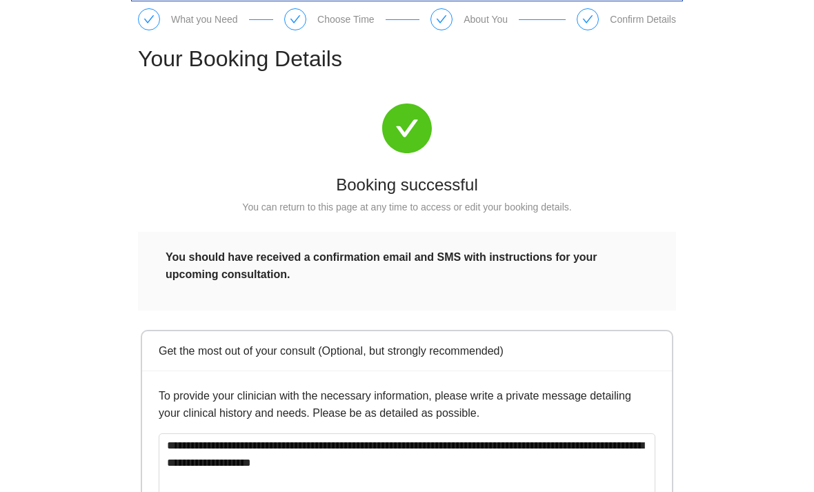
scroll to position [0, 0]
